Goal: Navigation & Orientation: Find specific page/section

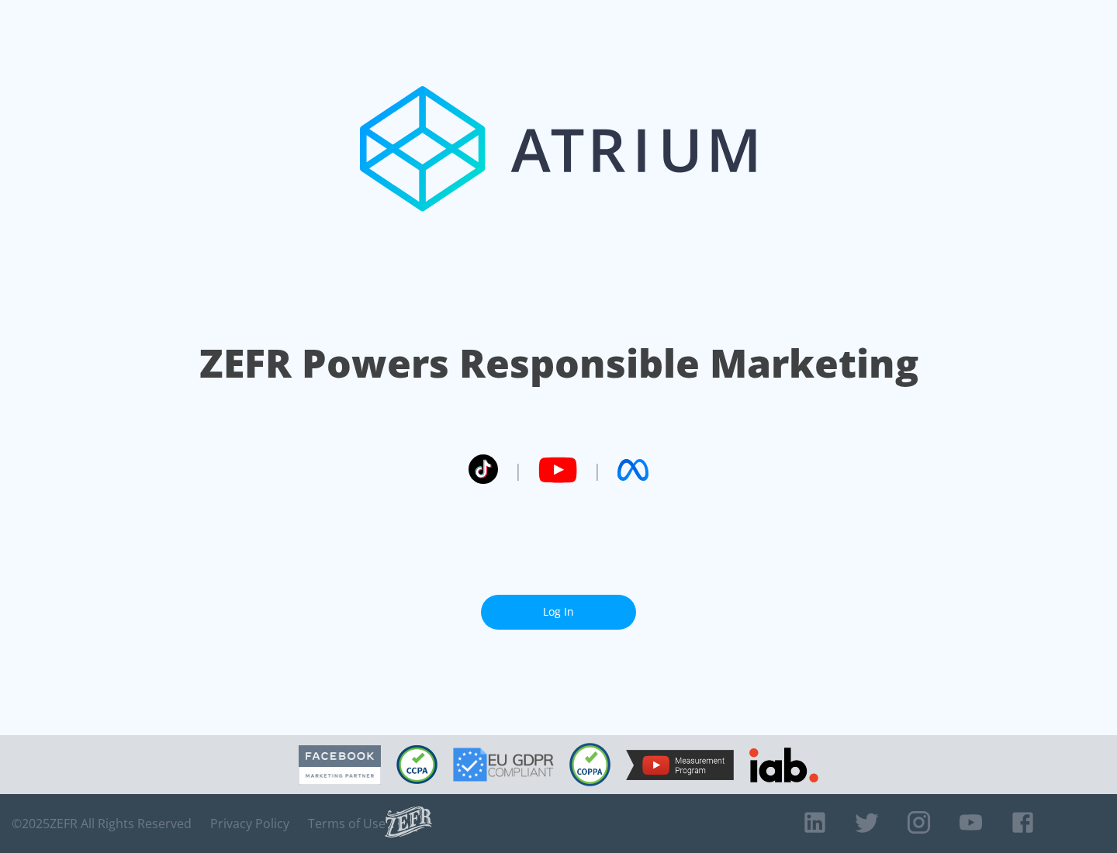
click at [558, 606] on link "Log In" at bounding box center [558, 612] width 155 height 35
